Goal: Task Accomplishment & Management: Complete application form

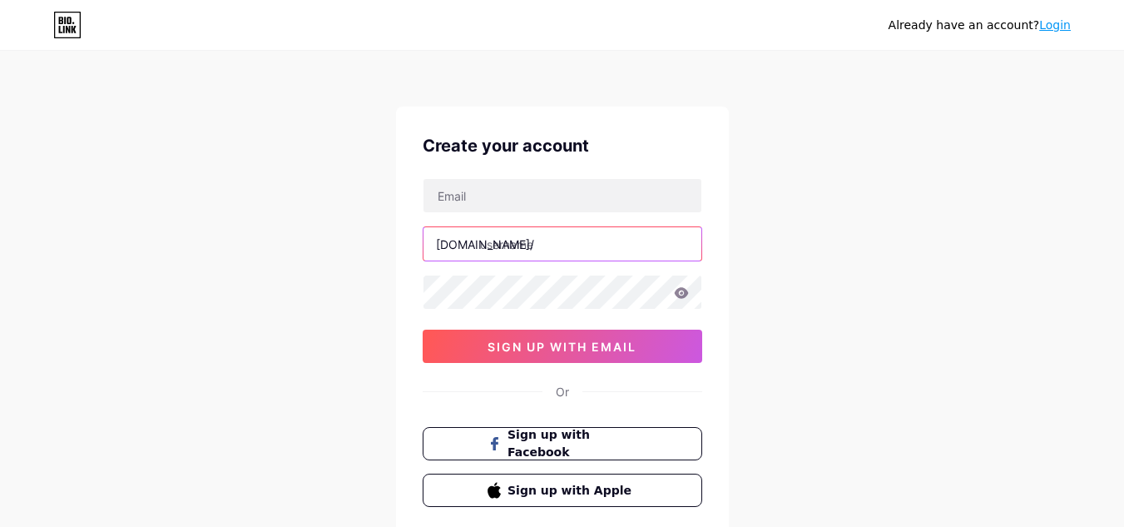
click at [479, 255] on input "text" at bounding box center [563, 243] width 278 height 33
paste input "diagnostikzentrum"
type input "diagnostikzentrum"
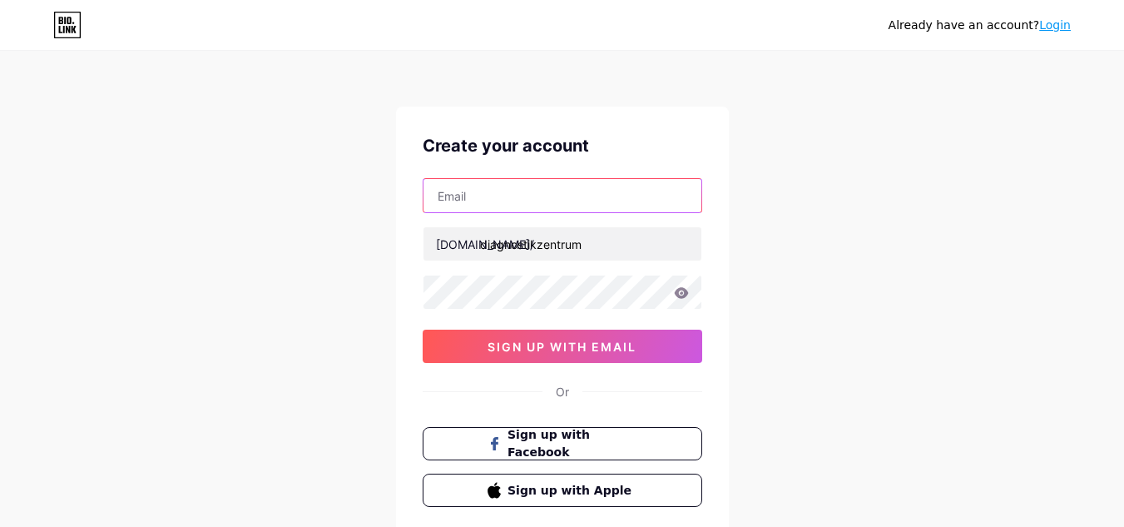
click at [518, 201] on input "text" at bounding box center [563, 195] width 278 height 33
paste input "[EMAIL_ADDRESS][DOMAIN_NAME]"
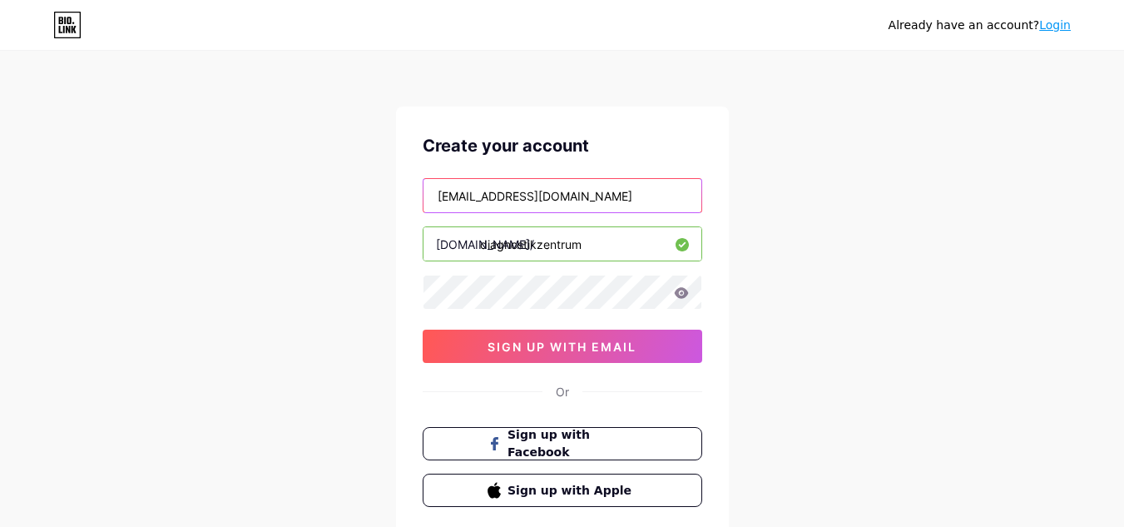
scroll to position [0, 12]
type input "[EMAIL_ADDRESS][DOMAIN_NAME]"
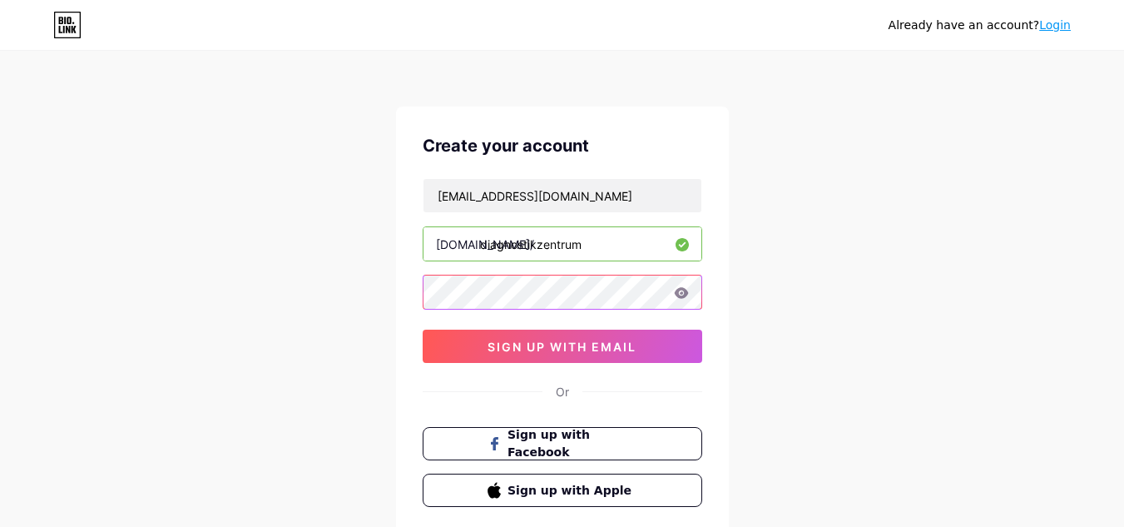
scroll to position [0, 0]
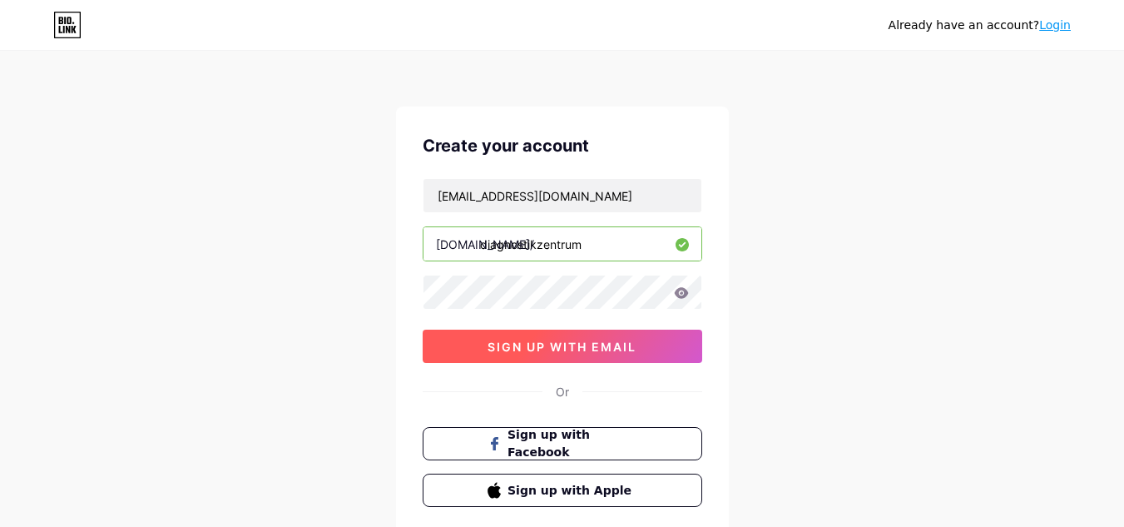
click at [458, 339] on button "sign up with email" at bounding box center [563, 346] width 280 height 33
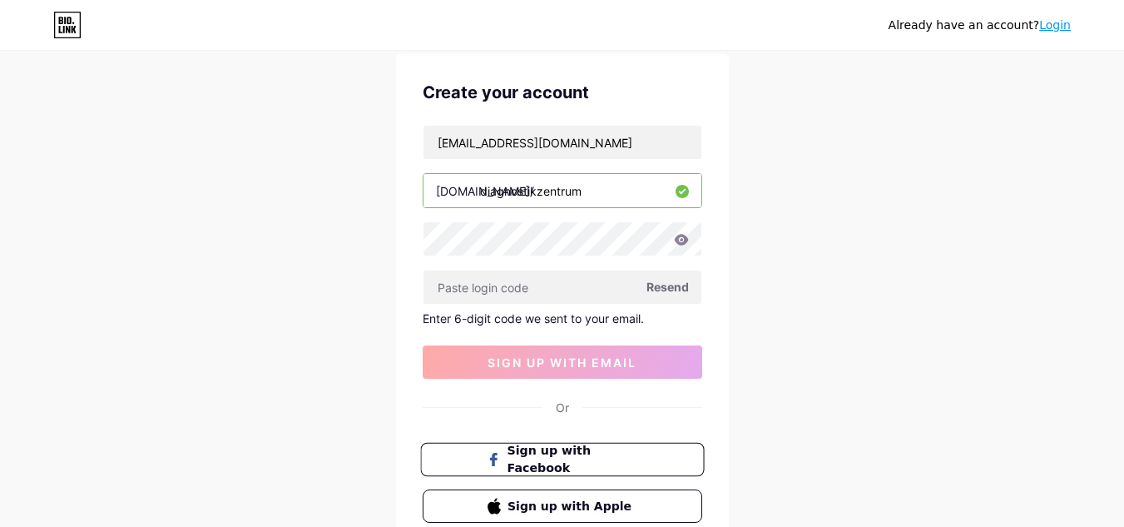
scroll to position [12, 0]
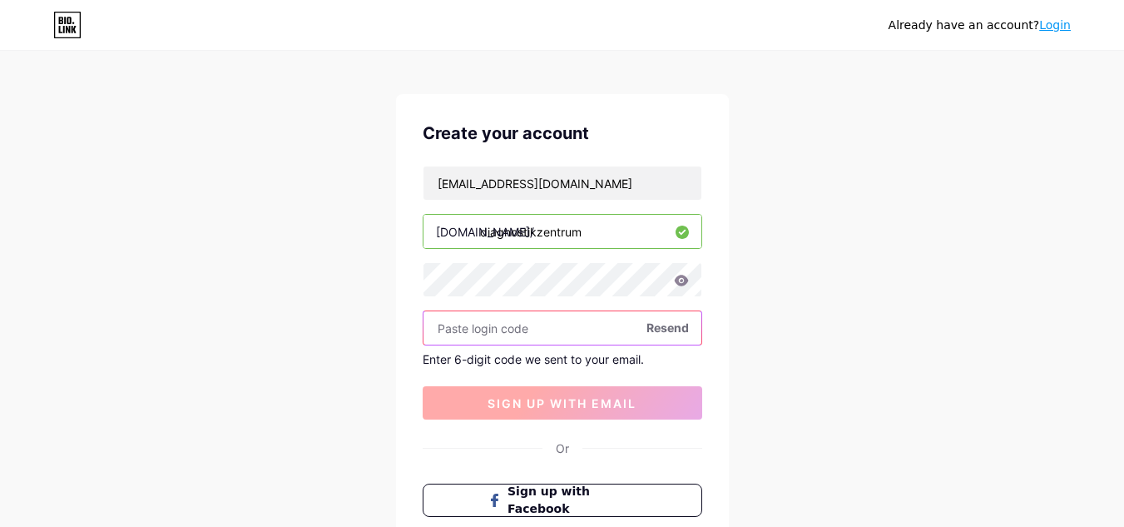
paste input "495293"
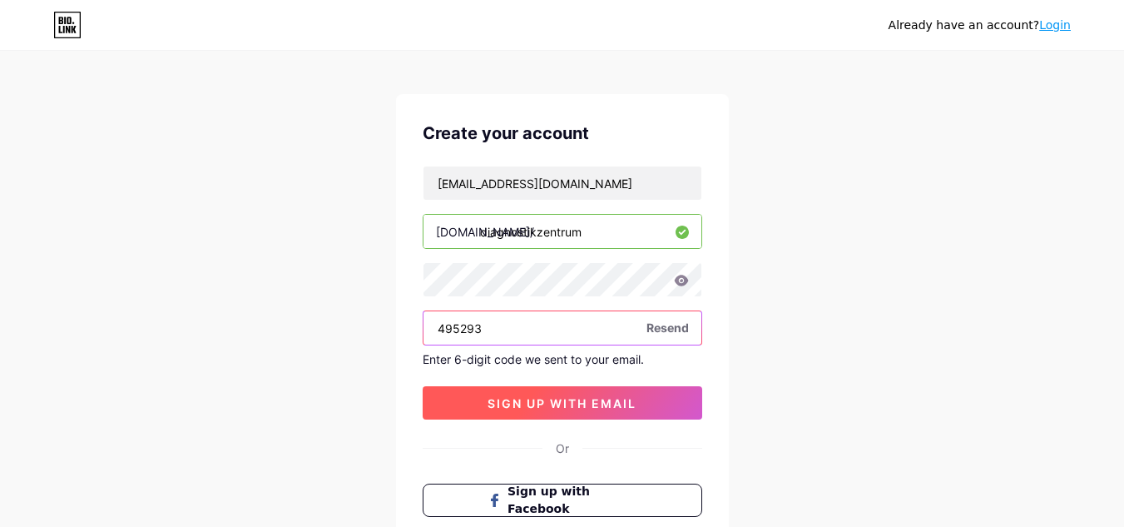
type input "495293"
click at [537, 409] on span "sign up with email" at bounding box center [562, 403] width 149 height 14
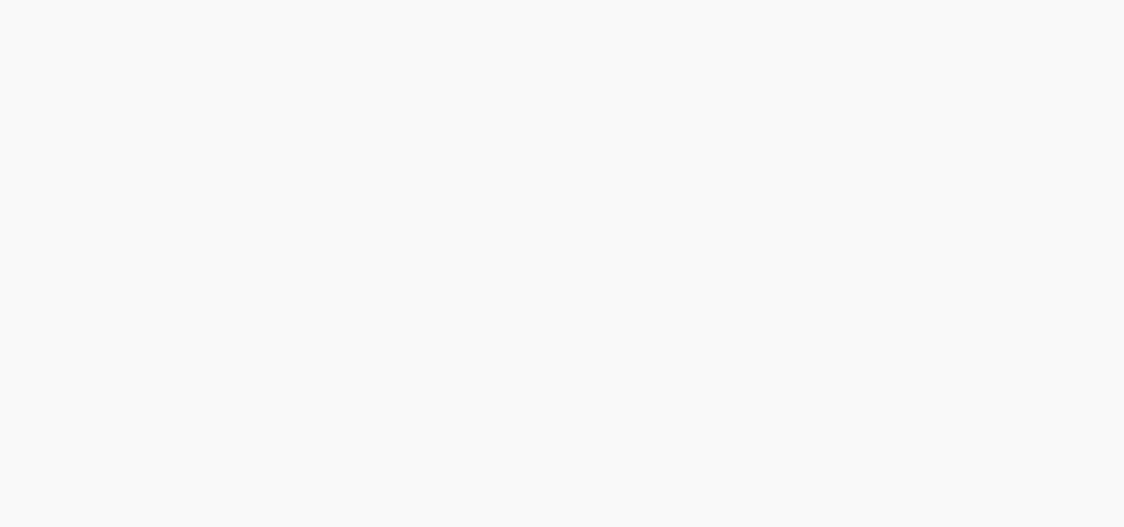
scroll to position [0, 0]
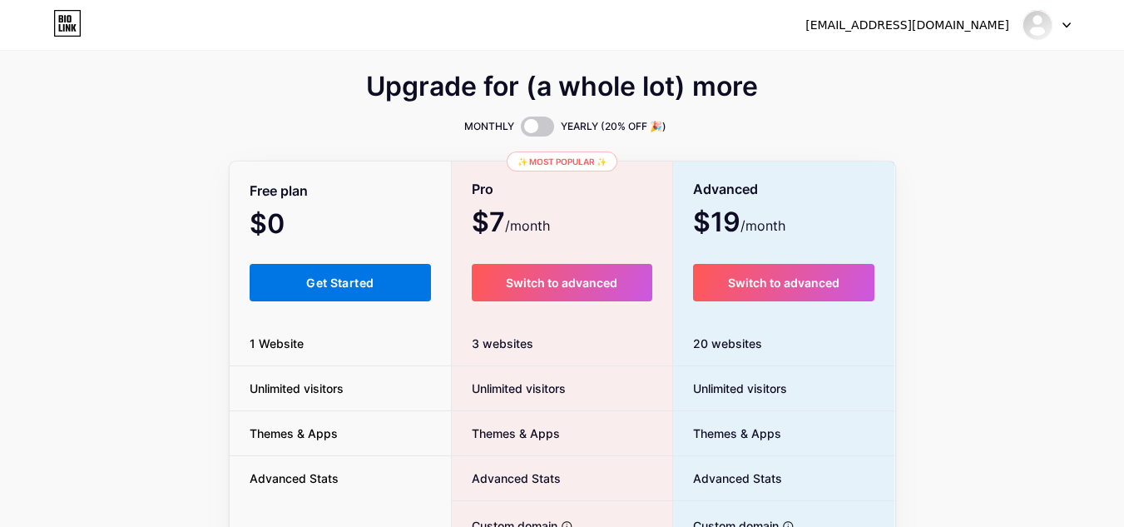
click at [310, 285] on span "Get Started" at bounding box center [339, 282] width 67 height 14
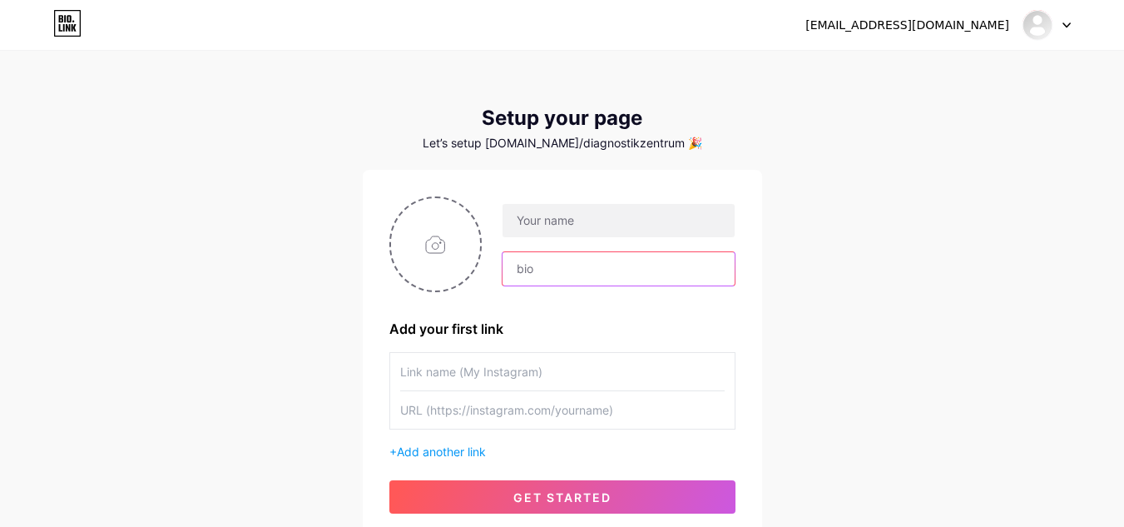
click at [630, 254] on input "text" at bounding box center [618, 268] width 231 height 33
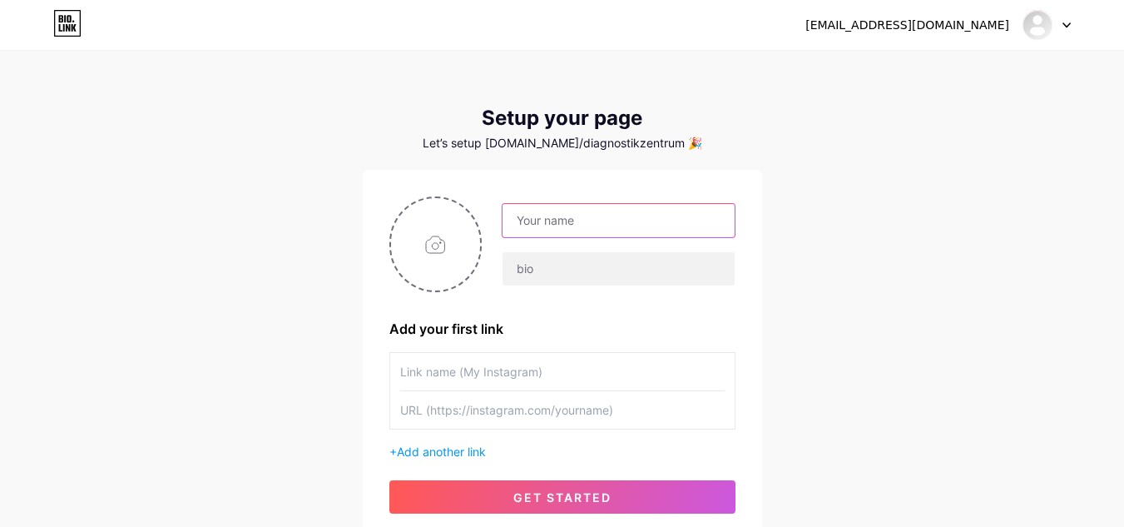
click at [630, 227] on input "text" at bounding box center [618, 220] width 231 height 33
paste input "Diagnostikzentrum"
type input "Diagnostikzentrum"
click at [423, 235] on input "file" at bounding box center [436, 244] width 90 height 92
type input "C:\fakepath\200.jpg"
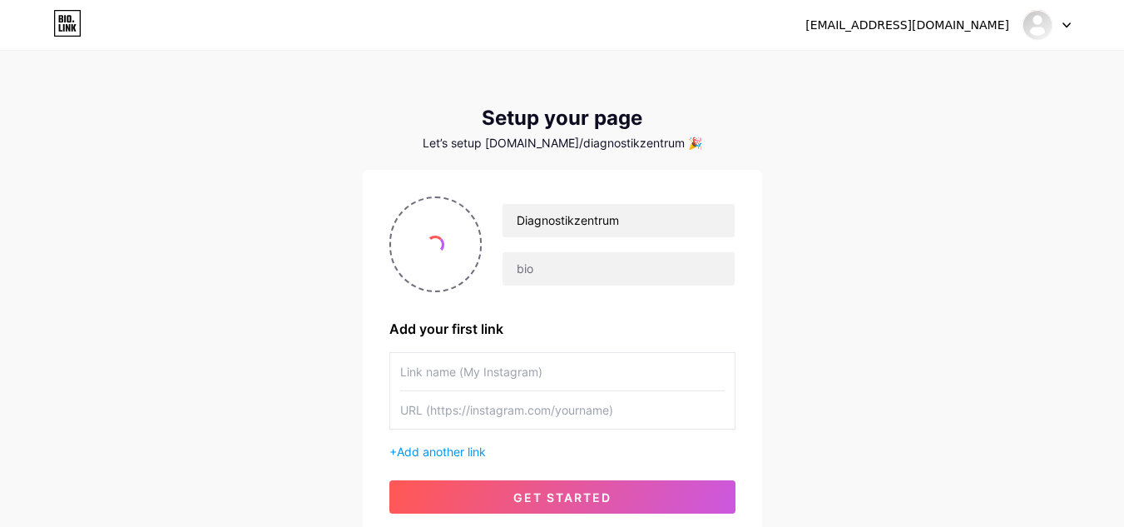
click at [609, 293] on div "Diagnostikzentrum Add your first link + Add another link get started" at bounding box center [562, 354] width 346 height 317
click at [616, 275] on input "text" at bounding box center [618, 268] width 231 height 33
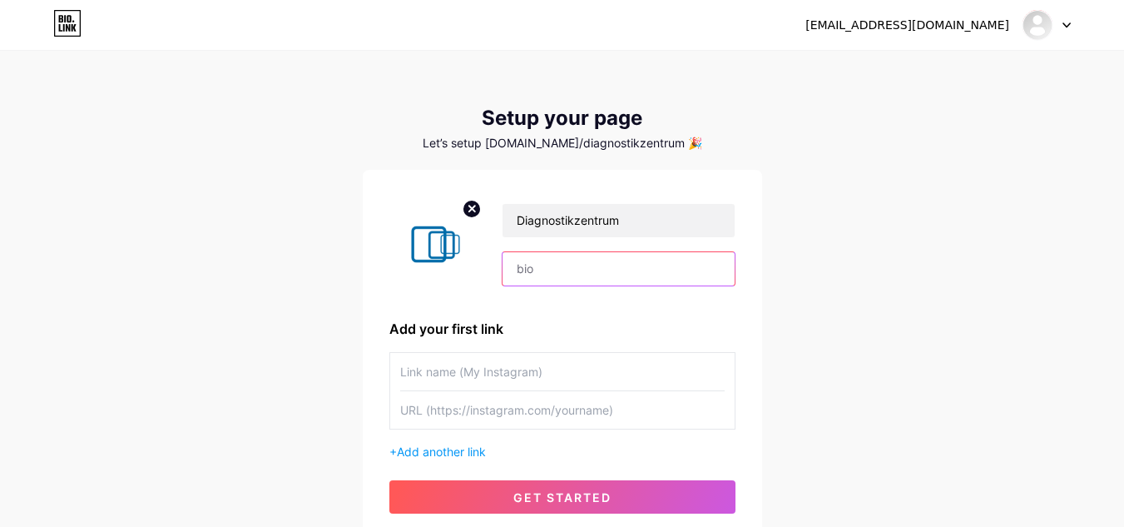
paste input "Das Diagnostikzentrum [GEOGRAPHIC_DATA] bietet hochmoderne medizinische Bildgeb…"
drag, startPoint x: 568, startPoint y: 274, endPoint x: 897, endPoint y: 295, distance: 329.4
click at [897, 295] on div "[EMAIL_ADDRESS][DOMAIN_NAME] Dashboard Logout Setup your page Let’s setup [DOMA…" at bounding box center [562, 296] width 1124 height 593
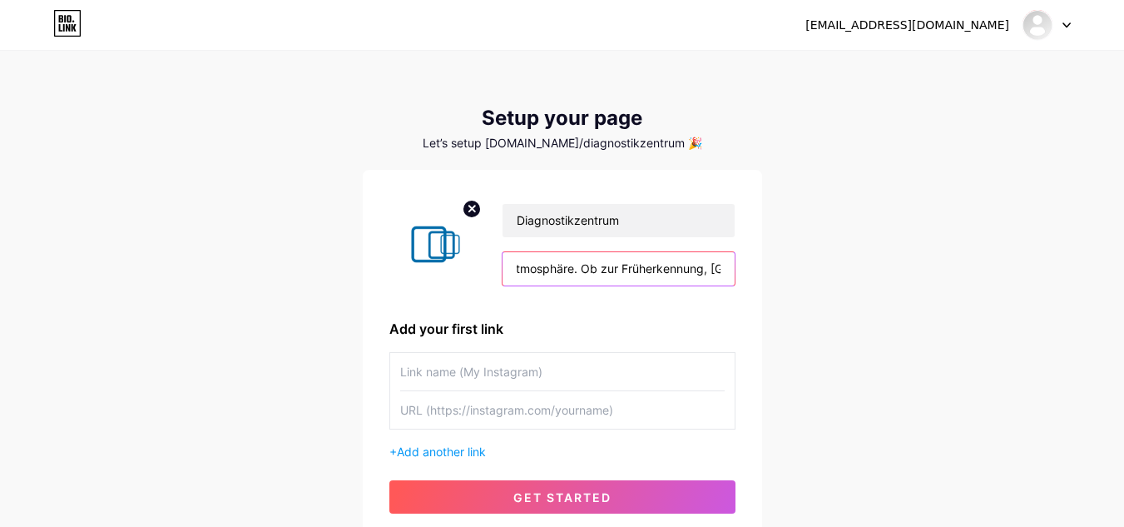
drag, startPoint x: 588, startPoint y: 280, endPoint x: 975, endPoint y: 276, distance: 387.8
click at [975, 276] on div "[EMAIL_ADDRESS][DOMAIN_NAME] Dashboard Logout Setup your page Let’s setup [DOMA…" at bounding box center [562, 296] width 1124 height 593
type input "Das Diagnostikzentrum [GEOGRAPHIC_DATA] bietet hochmoderne medizinische Bildgeb…"
click at [792, 349] on div "[EMAIL_ADDRESS][DOMAIN_NAME] Dashboard Logout Setup your page Let’s setup [DOMA…" at bounding box center [562, 296] width 1124 height 593
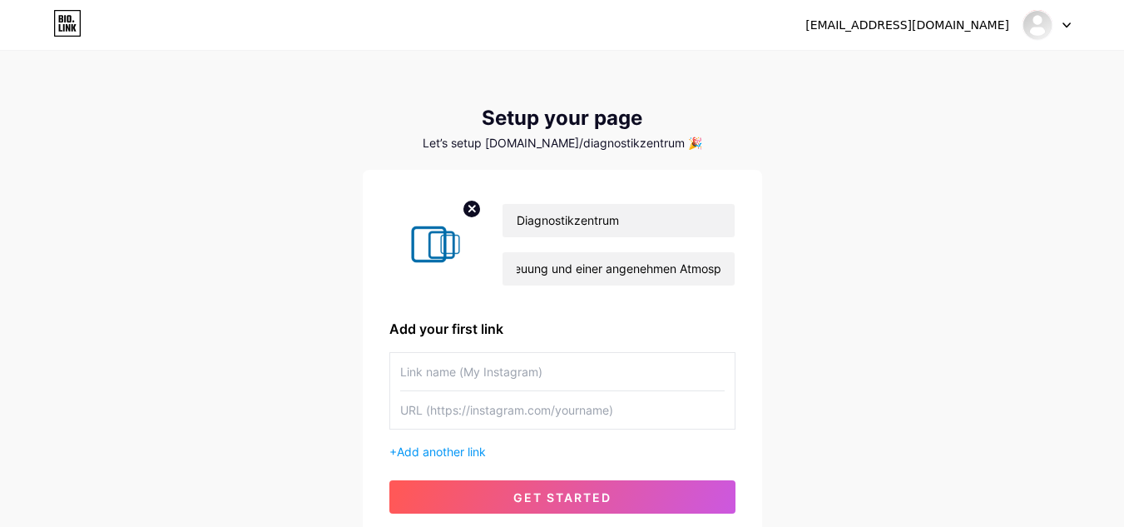
scroll to position [0, 0]
drag, startPoint x: 683, startPoint y: 355, endPoint x: 689, endPoint y: 367, distance: 13.0
click at [682, 356] on input "text" at bounding box center [562, 371] width 325 height 37
paste input "Radiologie [GEOGRAPHIC_DATA]"
type input "Radiologie [GEOGRAPHIC_DATA]"
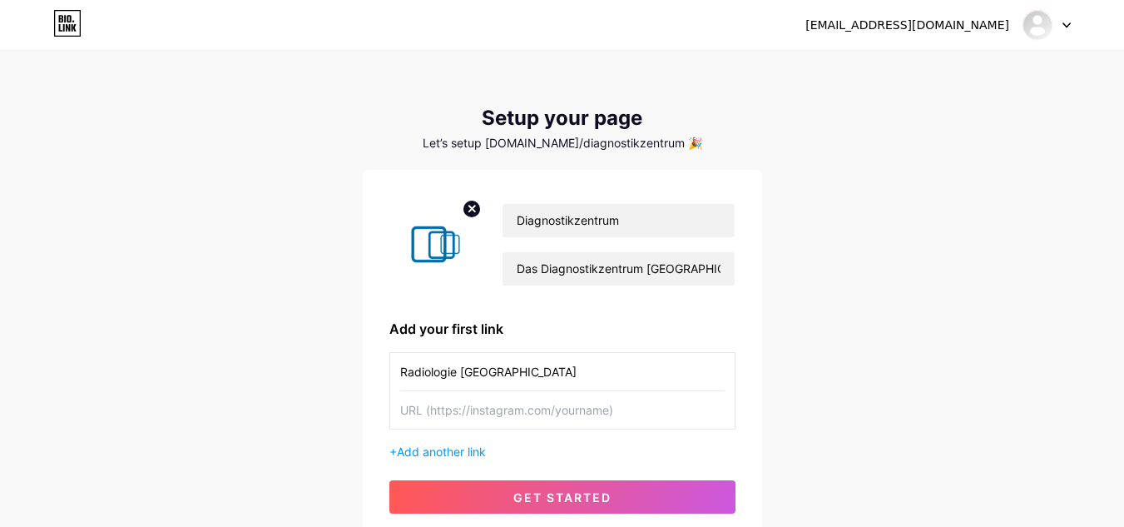
click at [497, 409] on input "text" at bounding box center [562, 409] width 325 height 37
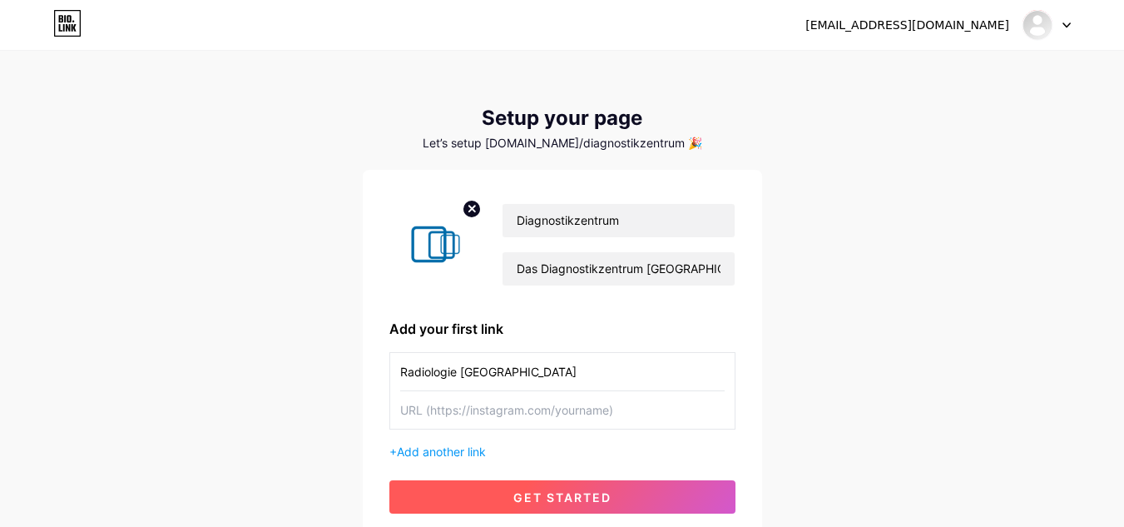
paste input "[URL][DOMAIN_NAME]"
type input "[URL][DOMAIN_NAME]"
click at [548, 488] on button "get started" at bounding box center [562, 496] width 346 height 33
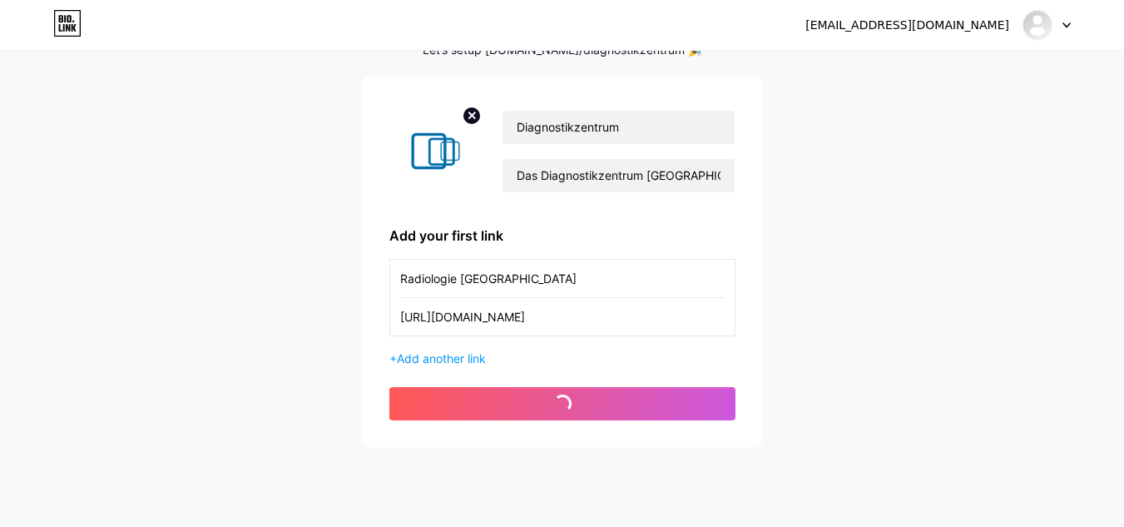
scroll to position [133, 0]
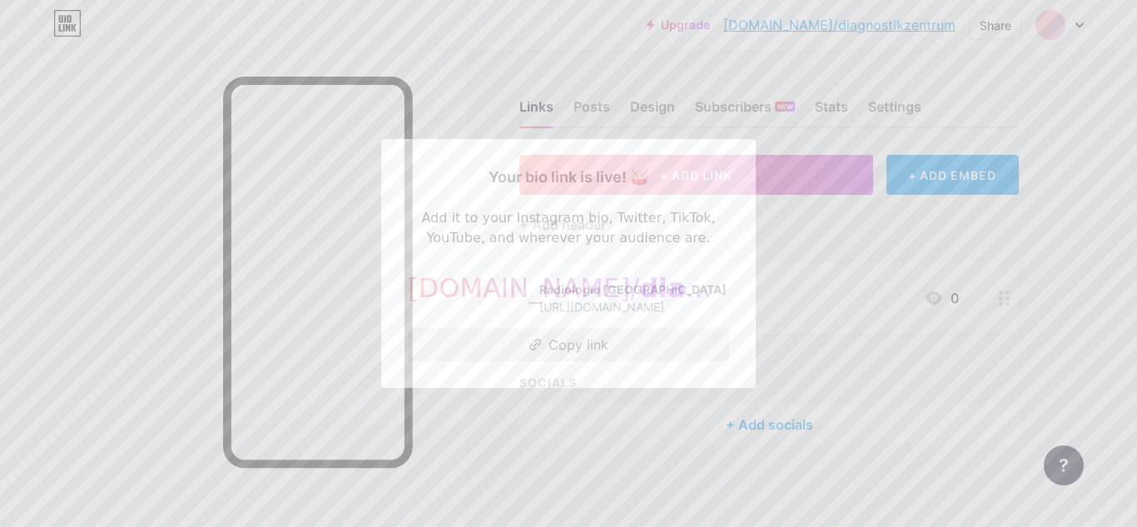
click at [624, 358] on button "Copy link" at bounding box center [568, 344] width 321 height 33
